Goal: Information Seeking & Learning: Learn about a topic

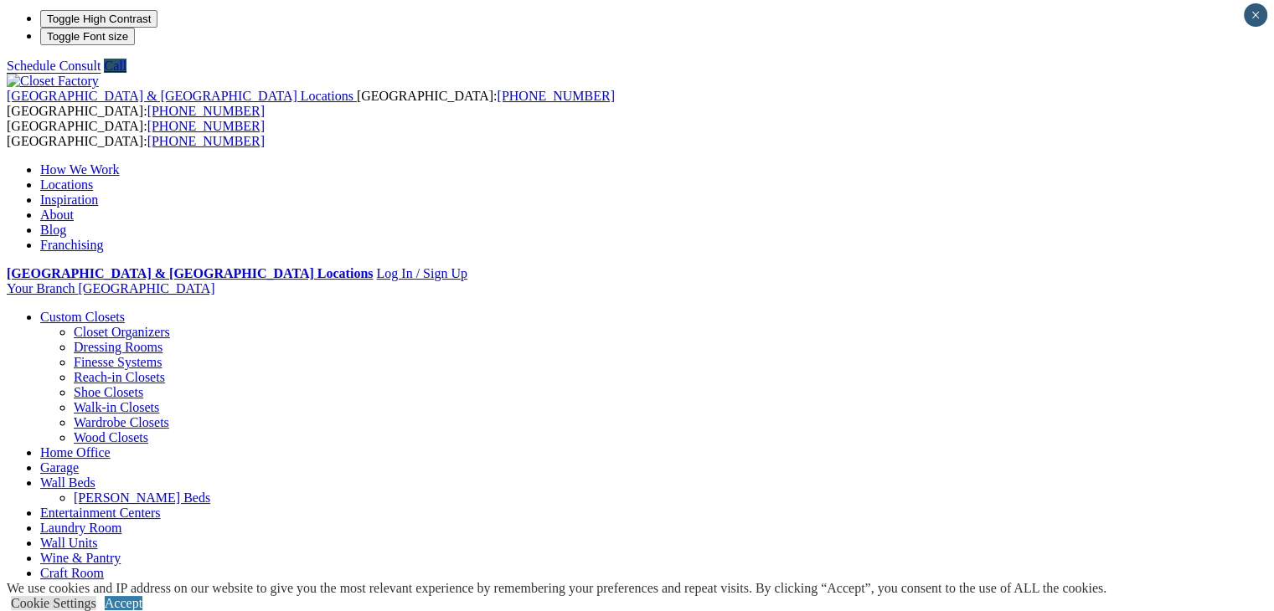
click at [210, 491] on link "[PERSON_NAME] Beds" at bounding box center [142, 498] width 136 height 14
